Goal: Information Seeking & Learning: Understand process/instructions

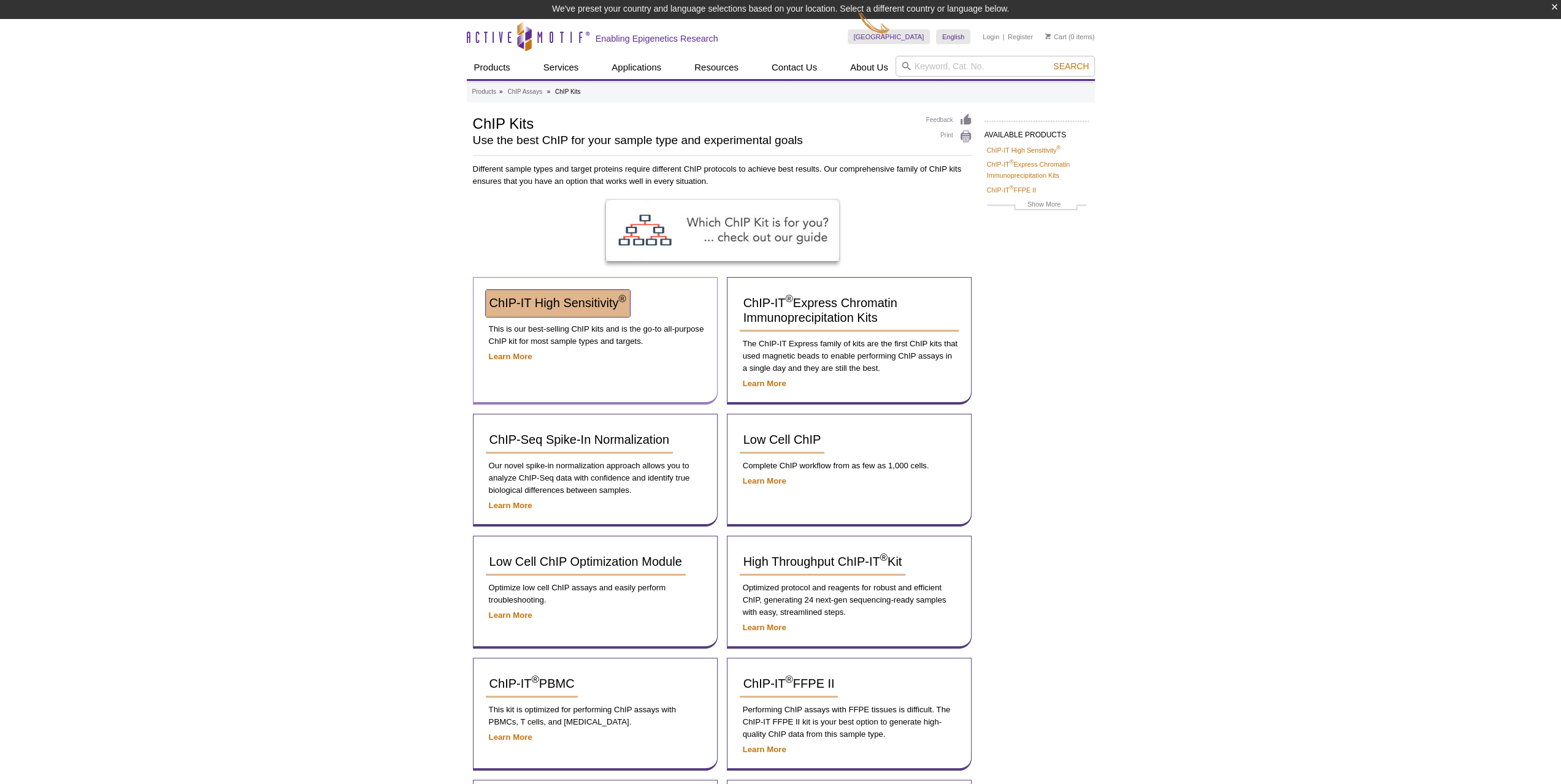
click at [520, 302] on span "ChIP-IT High Sensitivity ®" at bounding box center [557, 303] width 137 height 13
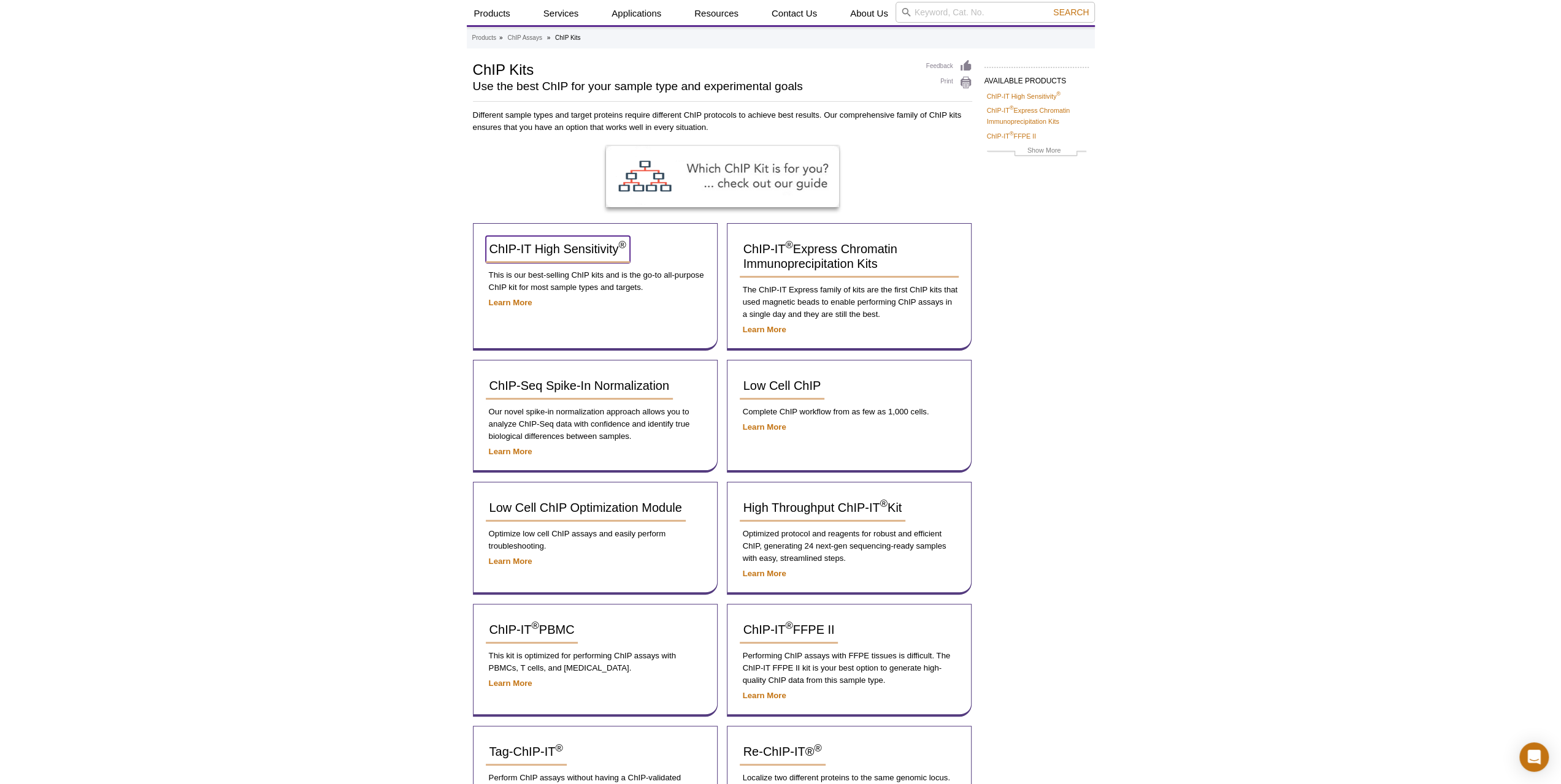
scroll to position [29, 0]
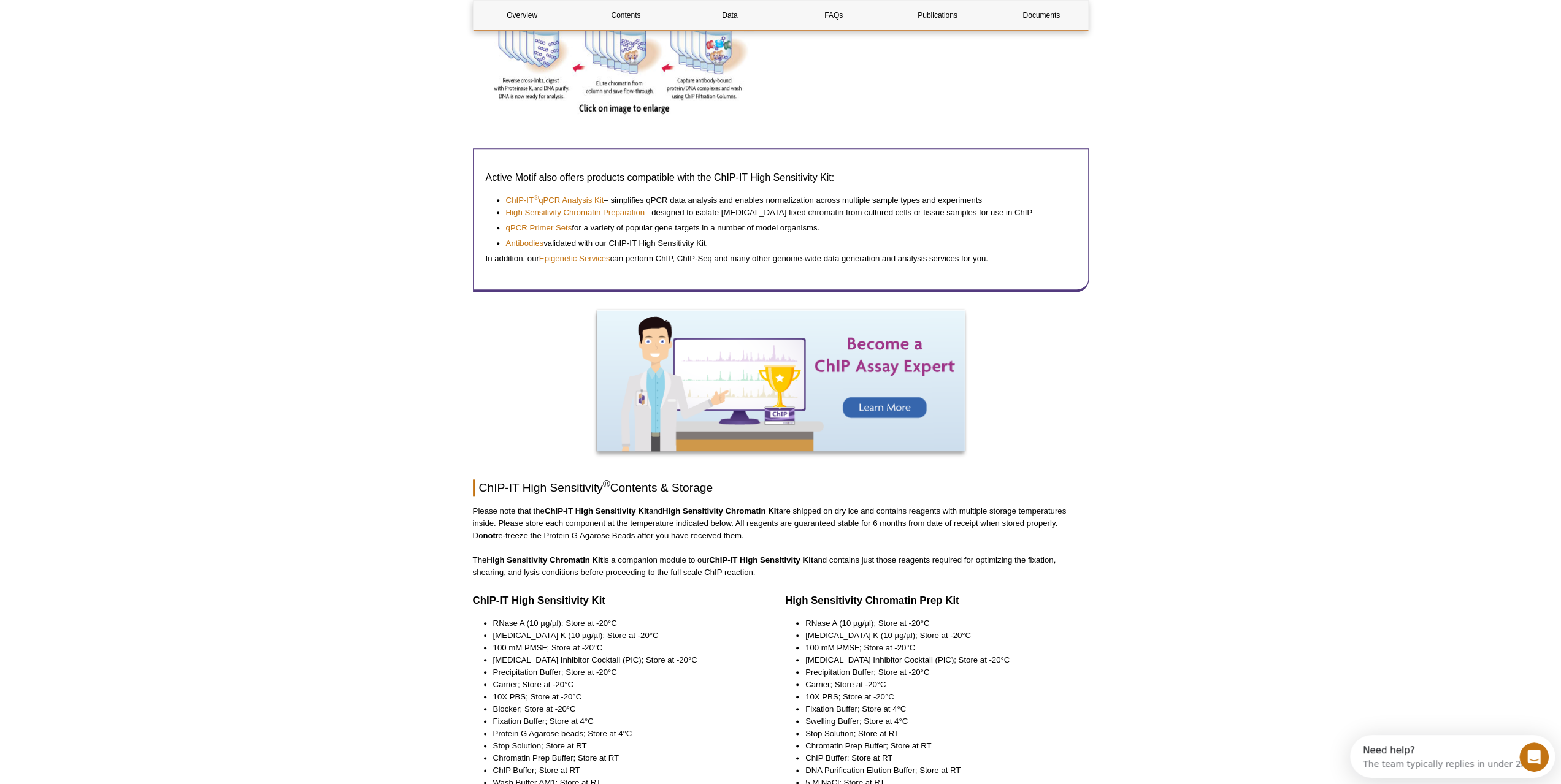
scroll to position [1288, 0]
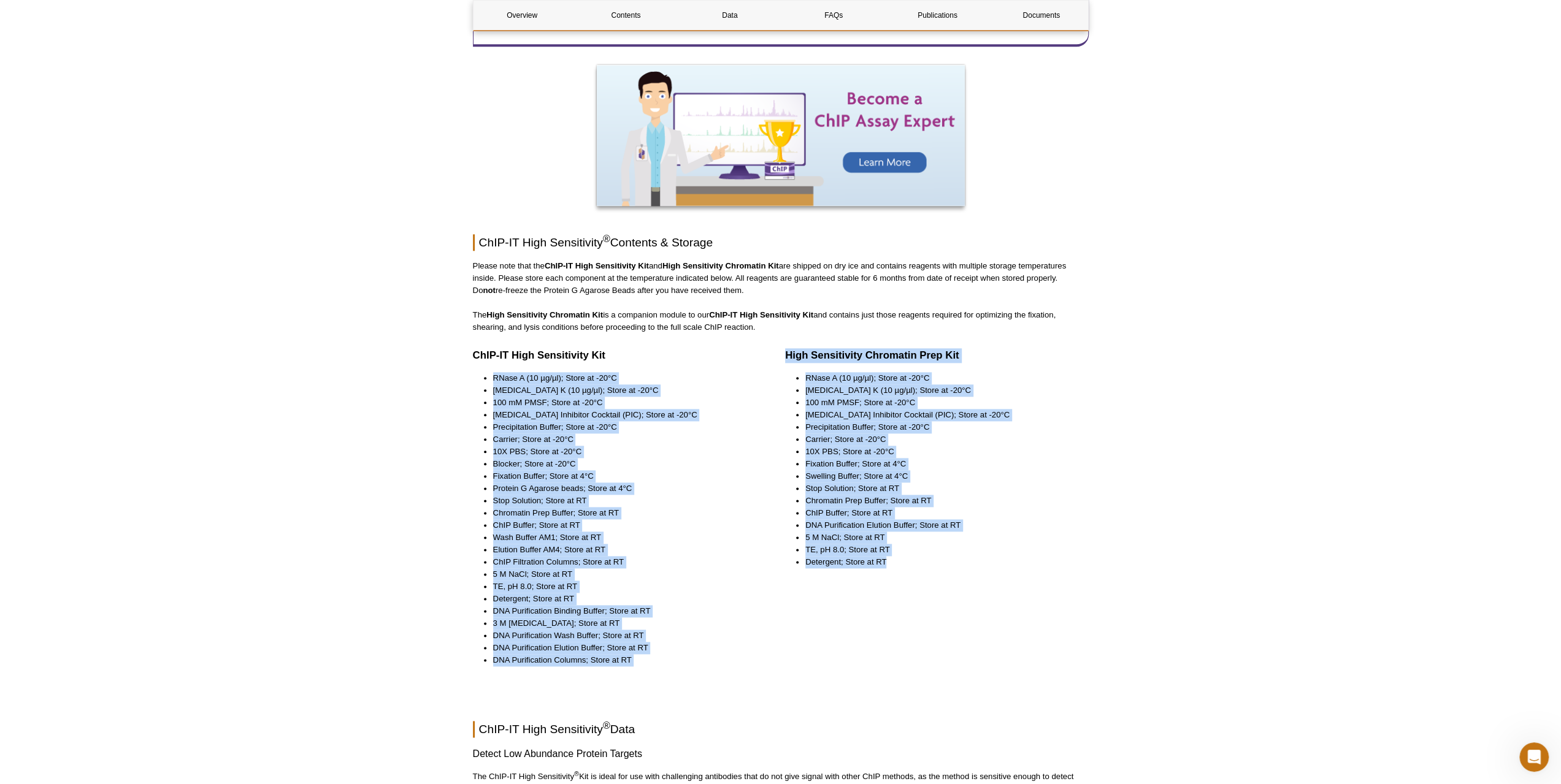
drag, startPoint x: 489, startPoint y: 375, endPoint x: 839, endPoint y: 548, distance: 390.4
click at [902, 570] on div "ChIP-IT High Sensitivity Kit RNase A (10 µg/µl); Store at -20°C Proteinase K (1…" at bounding box center [781, 516] width 616 height 342
click at [737, 523] on li "ChIP Buffer; Store at RT" at bounding box center [624, 525] width 262 height 12
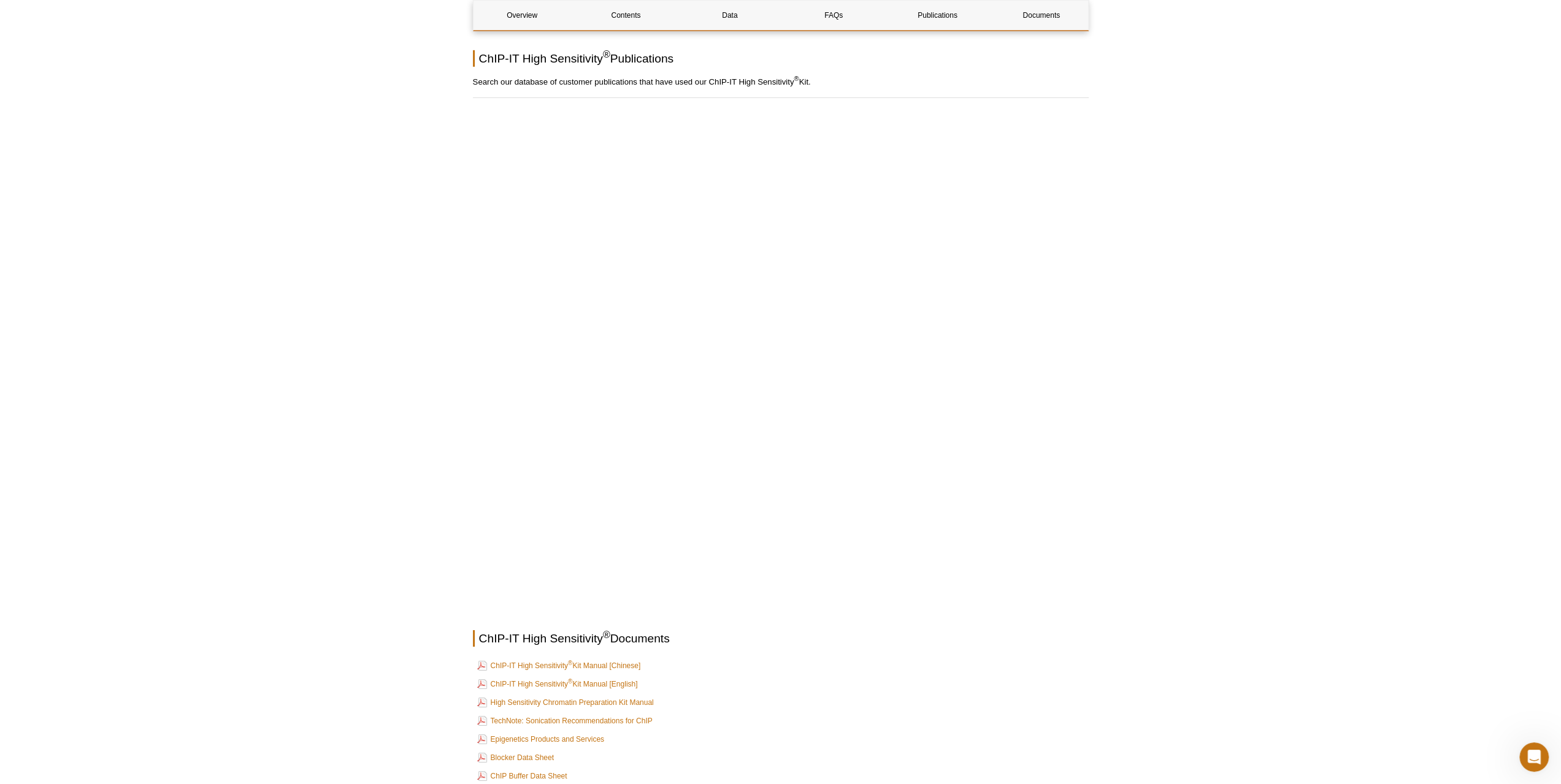
scroll to position [4170, 0]
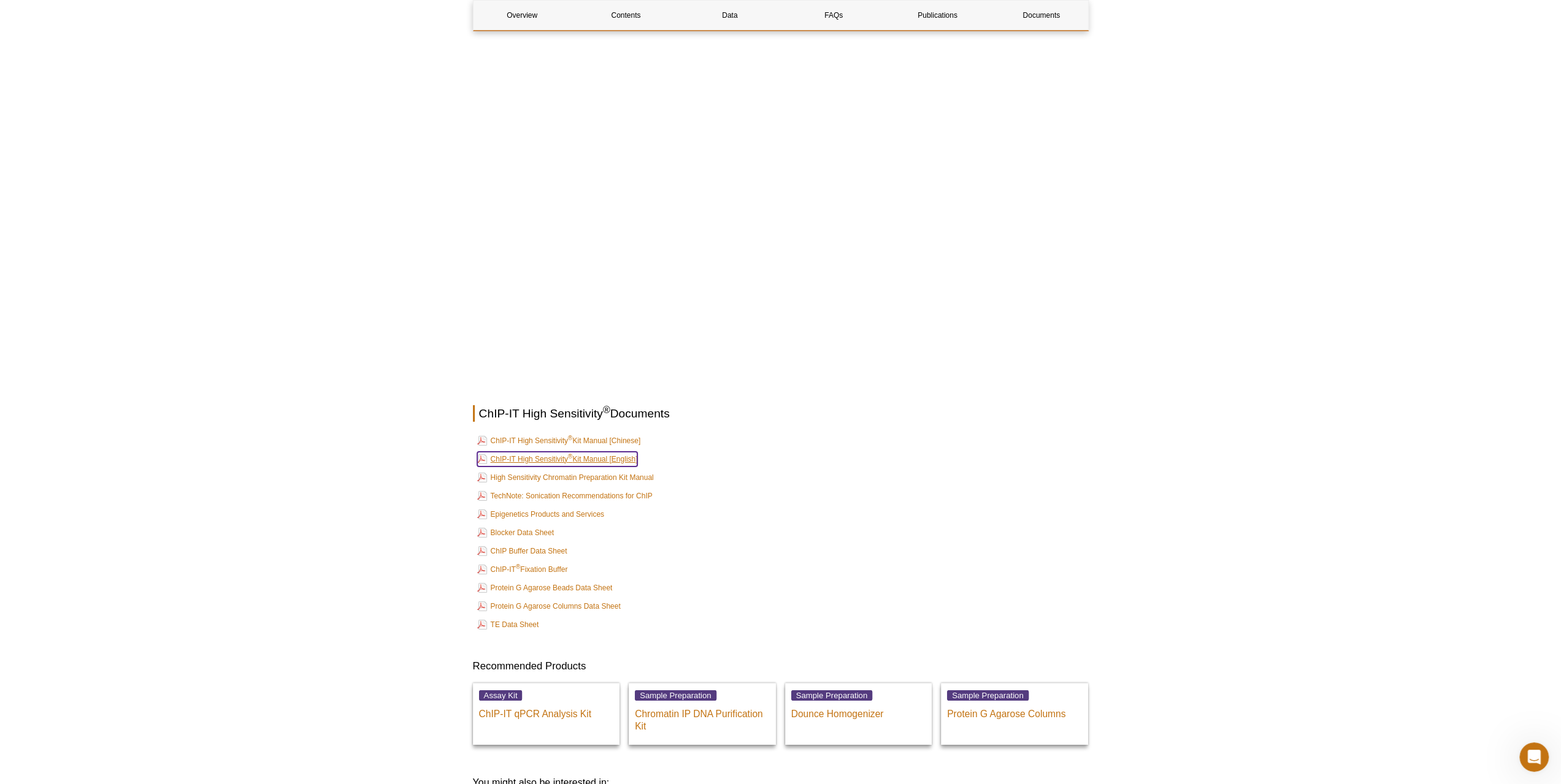
click at [603, 452] on link "ChIP-IT High Sensitivity ® Kit Manual [English]" at bounding box center [557, 459] width 161 height 15
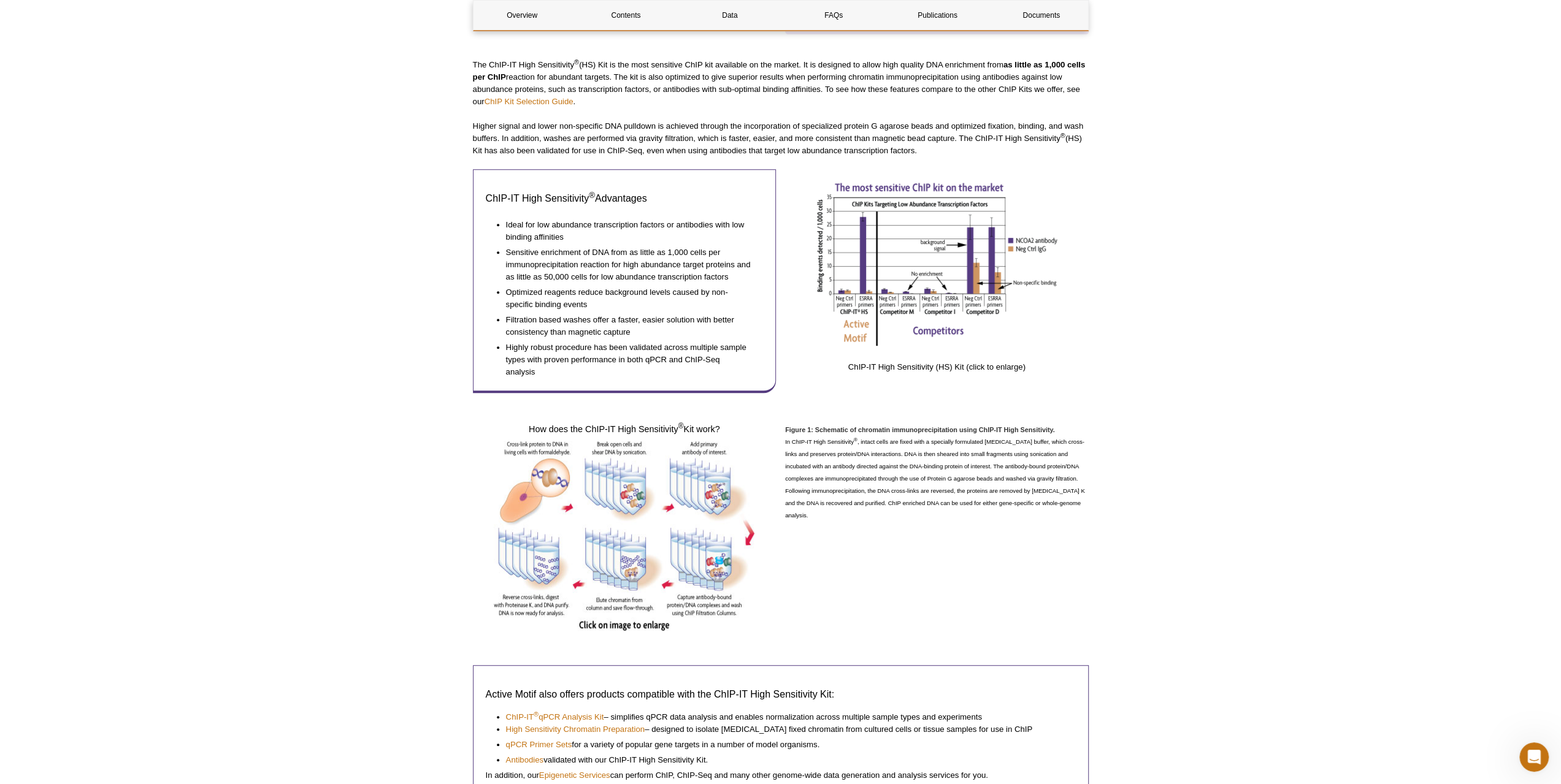
scroll to position [552, 0]
